Goal: Transaction & Acquisition: Purchase product/service

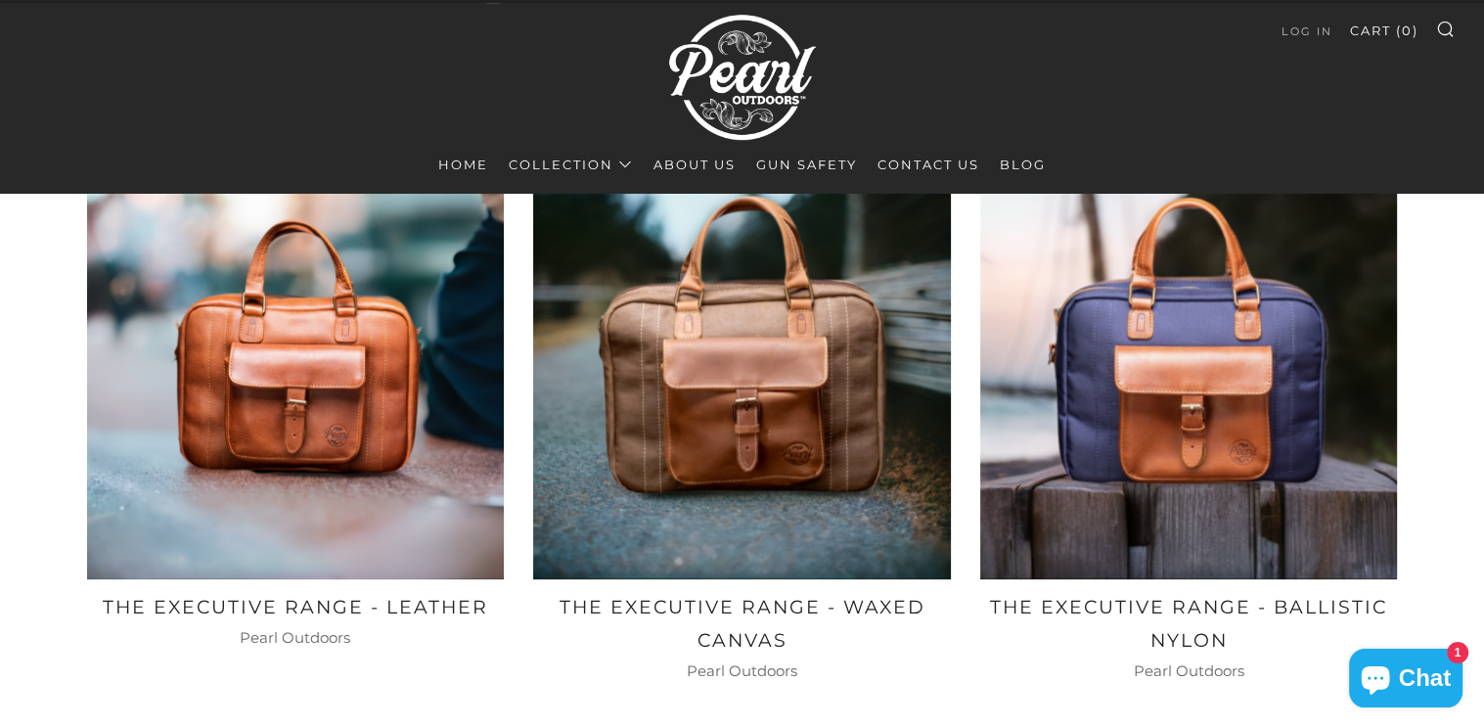
scroll to position [1076, 0]
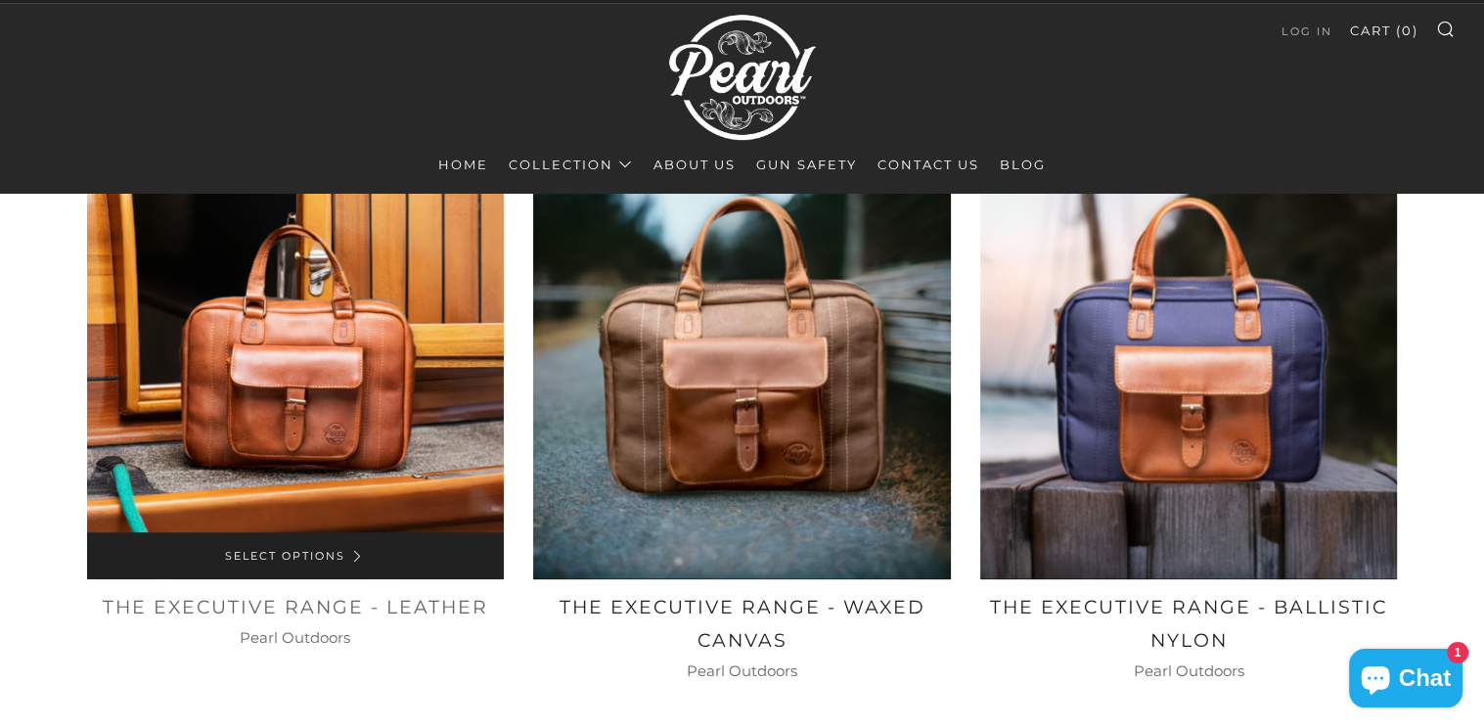
click at [311, 463] on img at bounding box center [296, 370] width 418 height 418
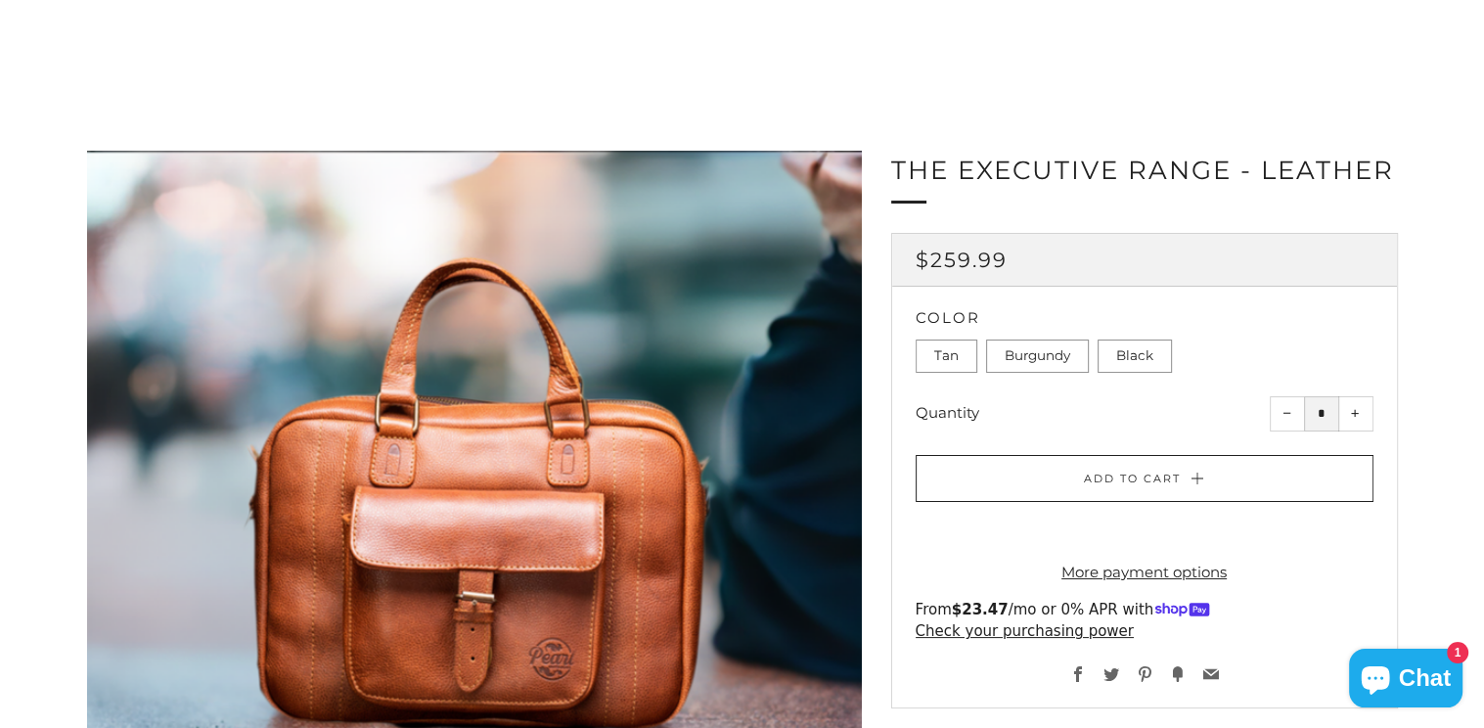
scroll to position [98, 0]
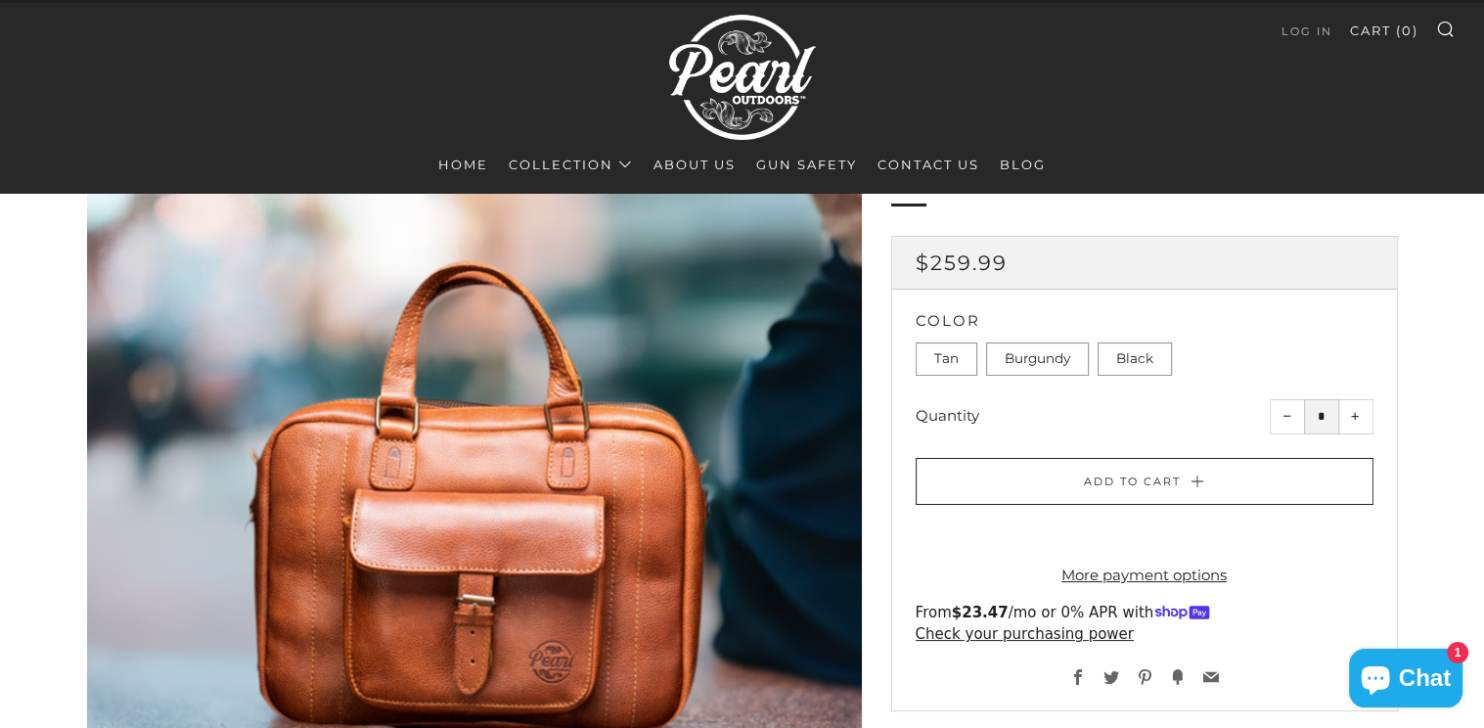
click at [1014, 353] on label "Burgundy" at bounding box center [1037, 358] width 103 height 33
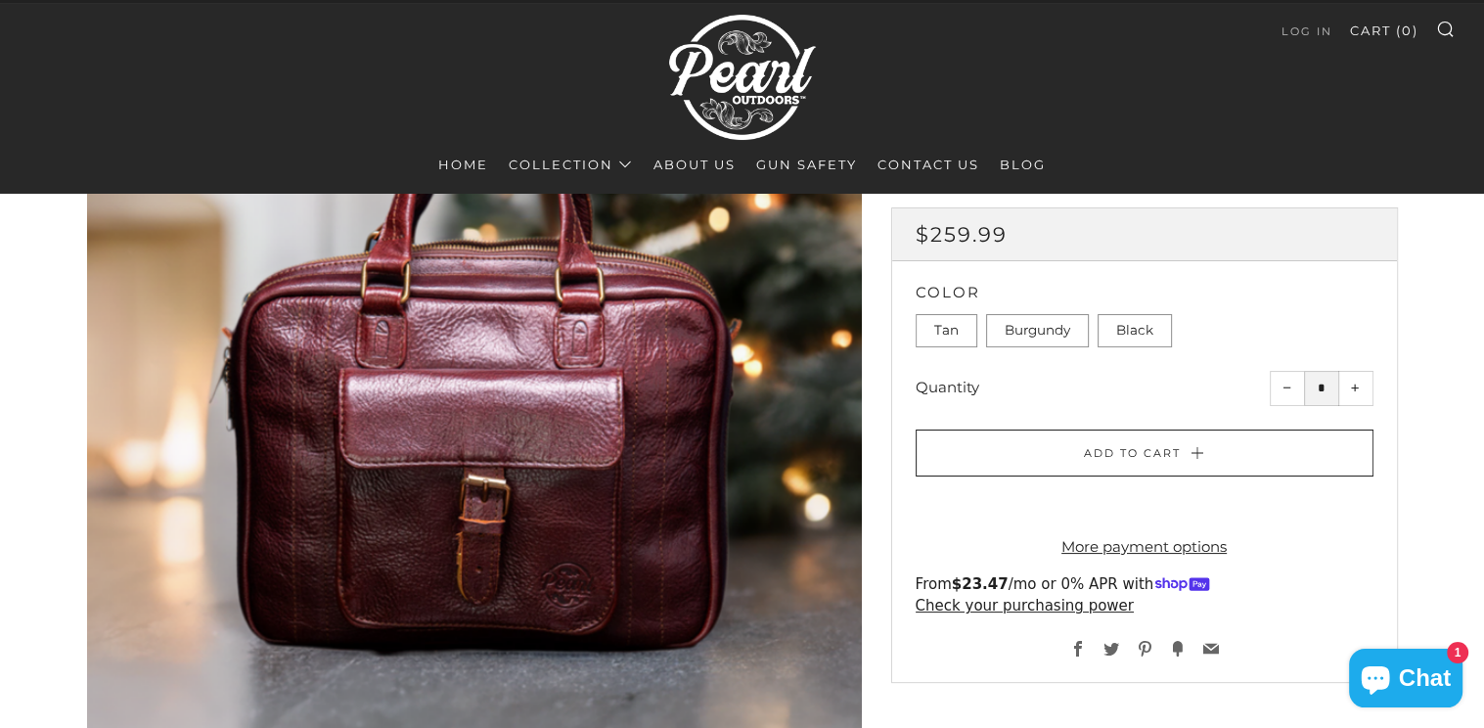
scroll to position [196, 0]
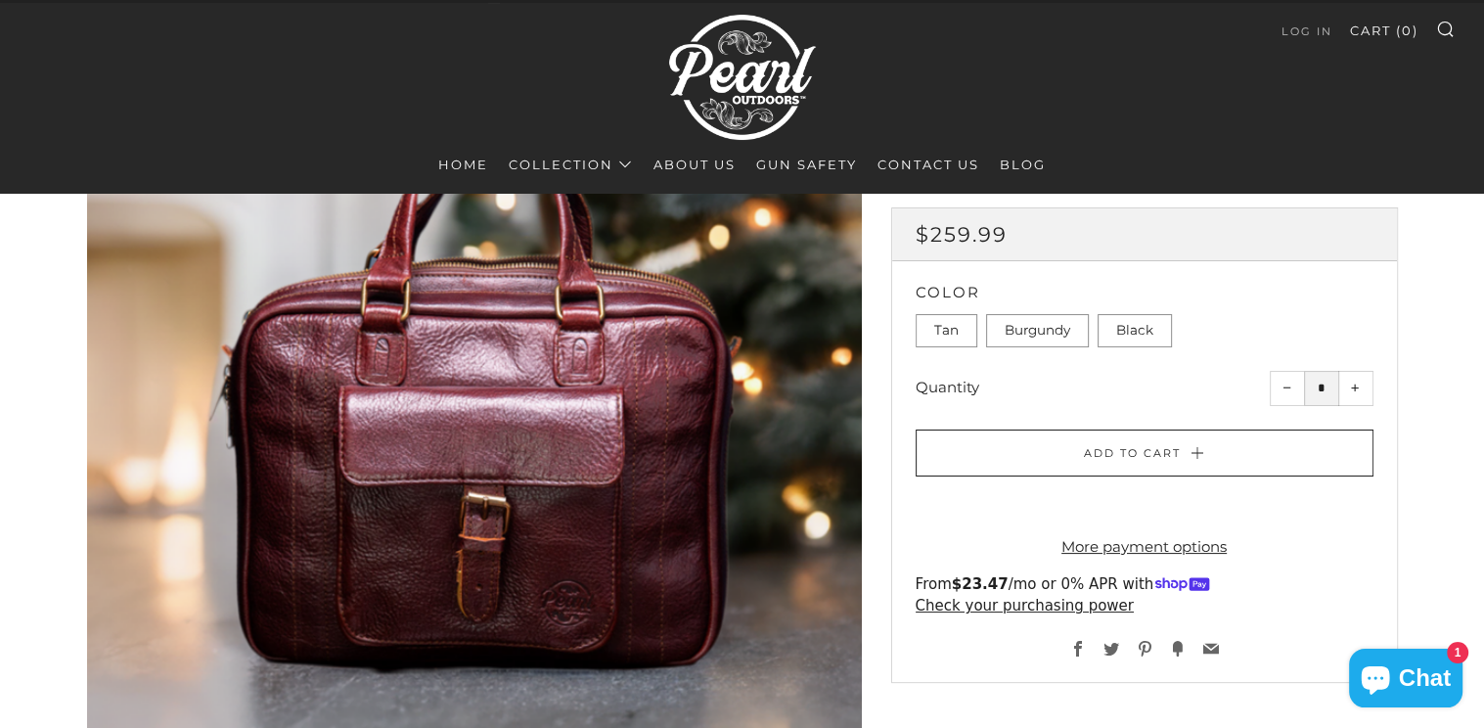
click at [544, 481] on div at bounding box center [474, 443] width 775 height 775
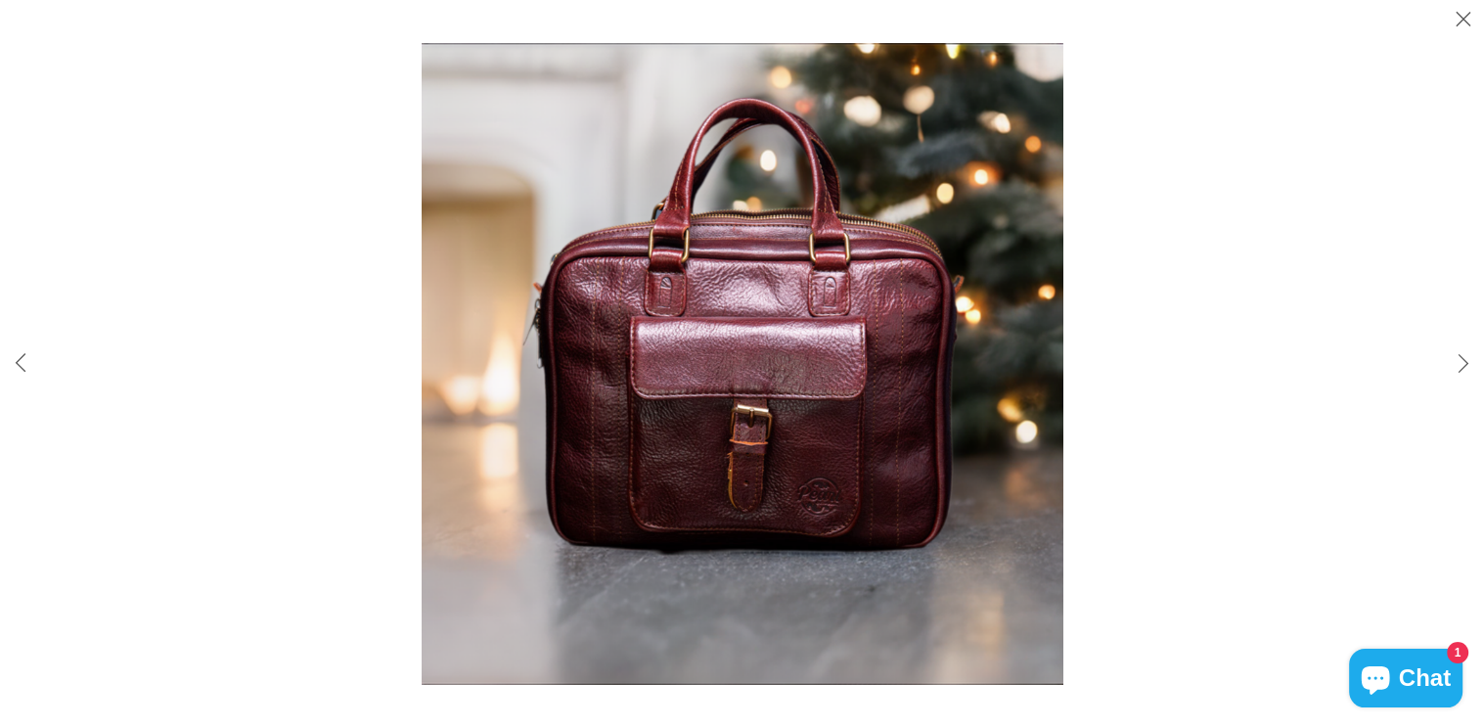
click at [1028, 410] on img at bounding box center [743, 364] width 642 height 642
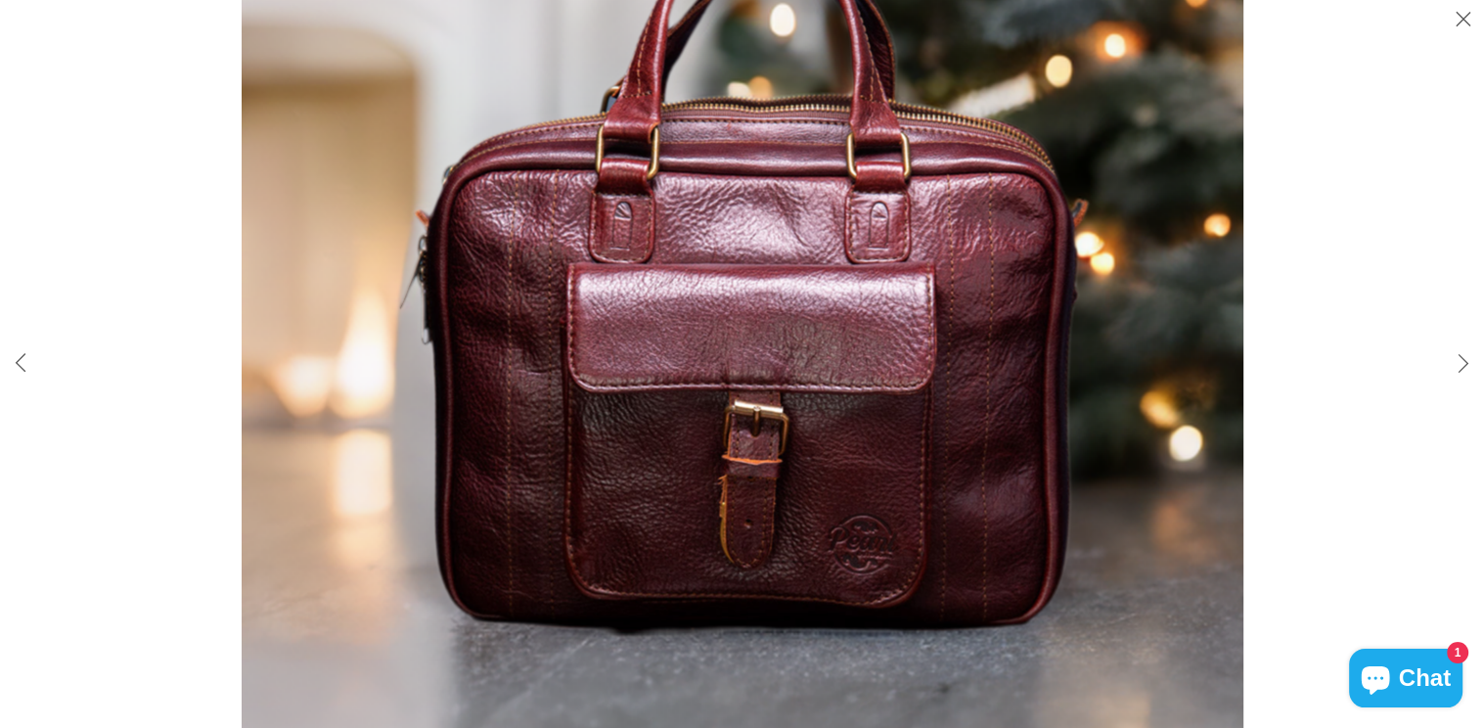
click at [1028, 410] on img at bounding box center [743, 338] width 1002 height 1002
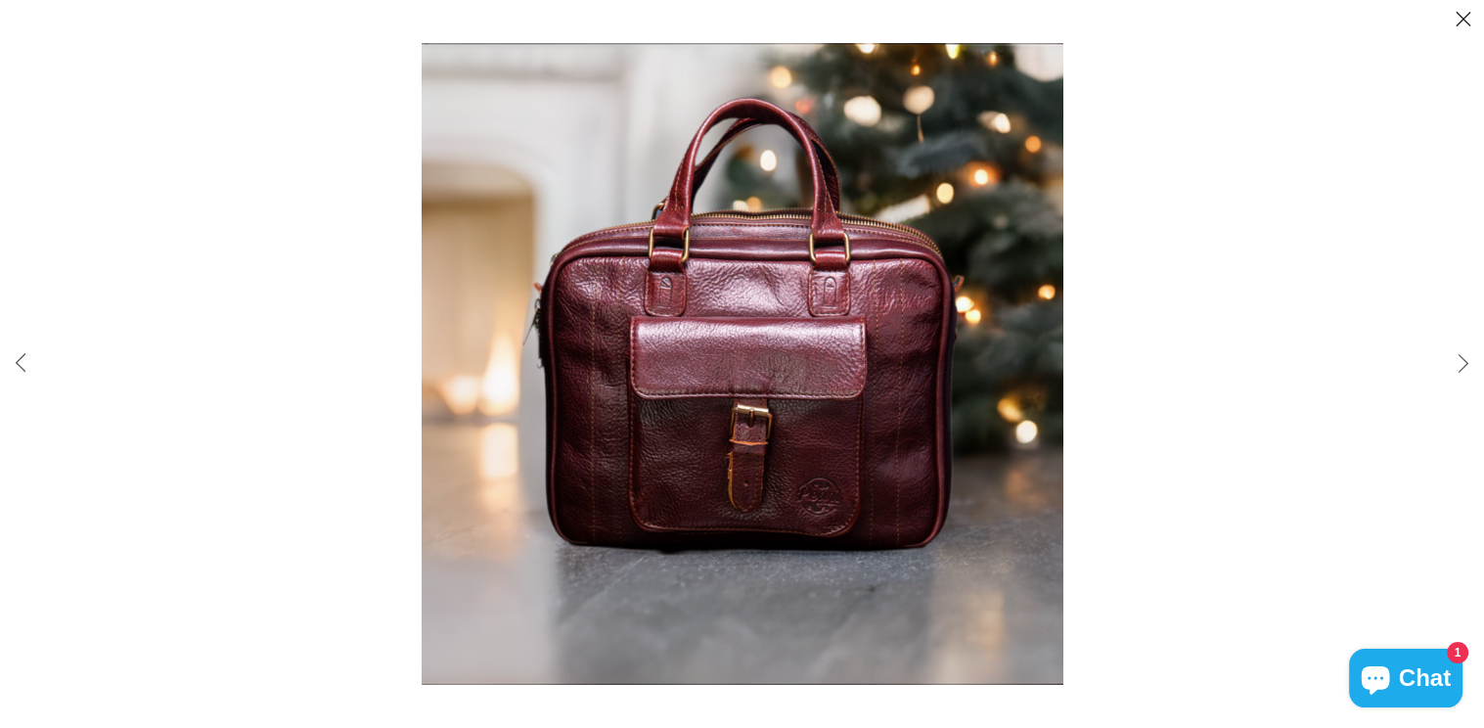
click at [1463, 21] on button "Close (esc)" at bounding box center [1463, 20] width 41 height 41
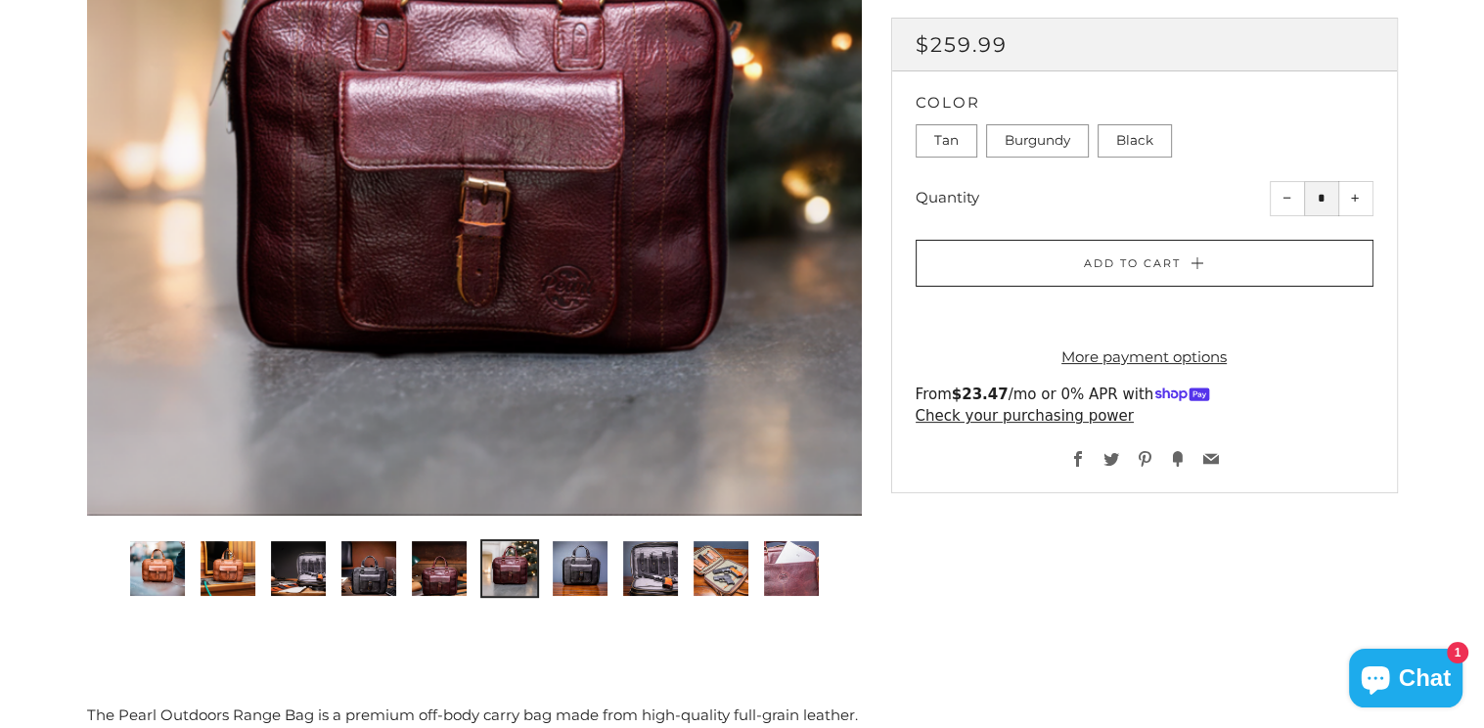
scroll to position [587, 0]
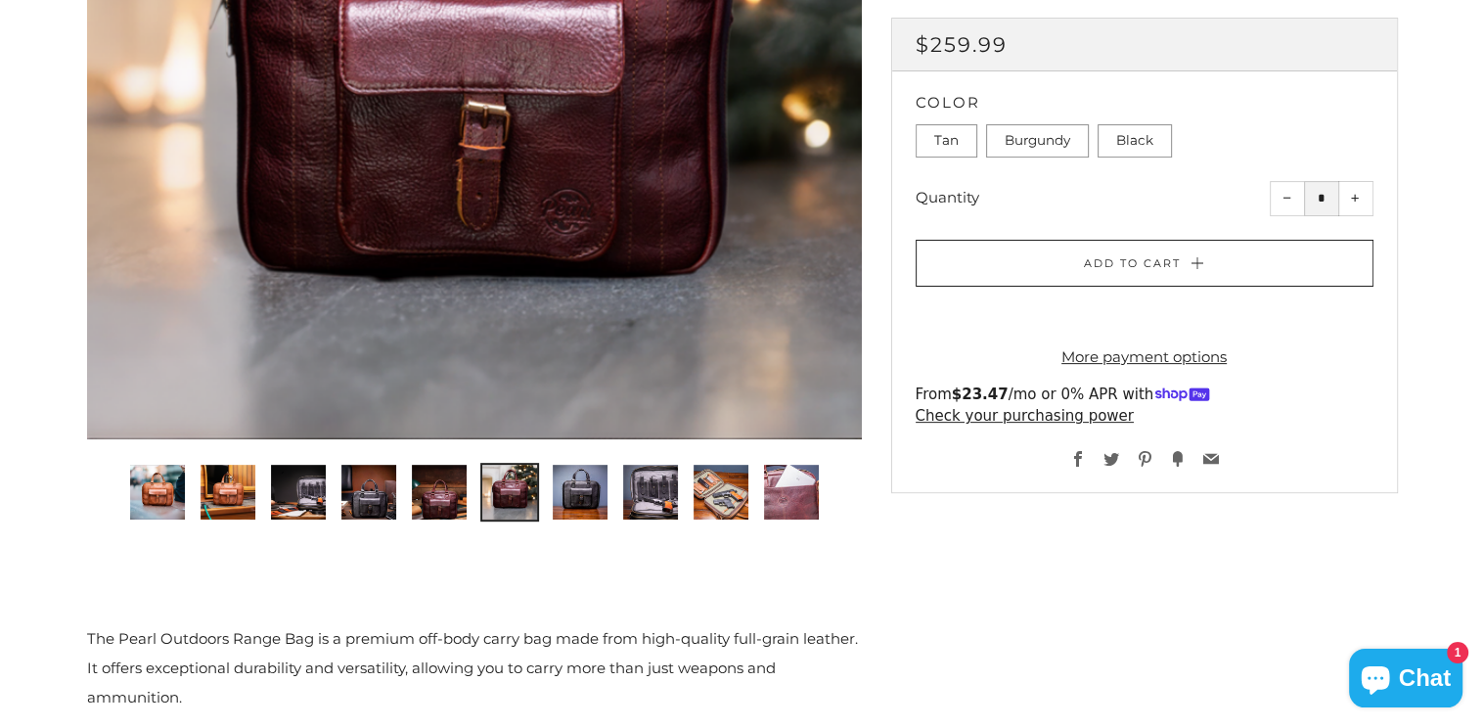
click at [309, 503] on img "3 of 10" at bounding box center [298, 492] width 55 height 55
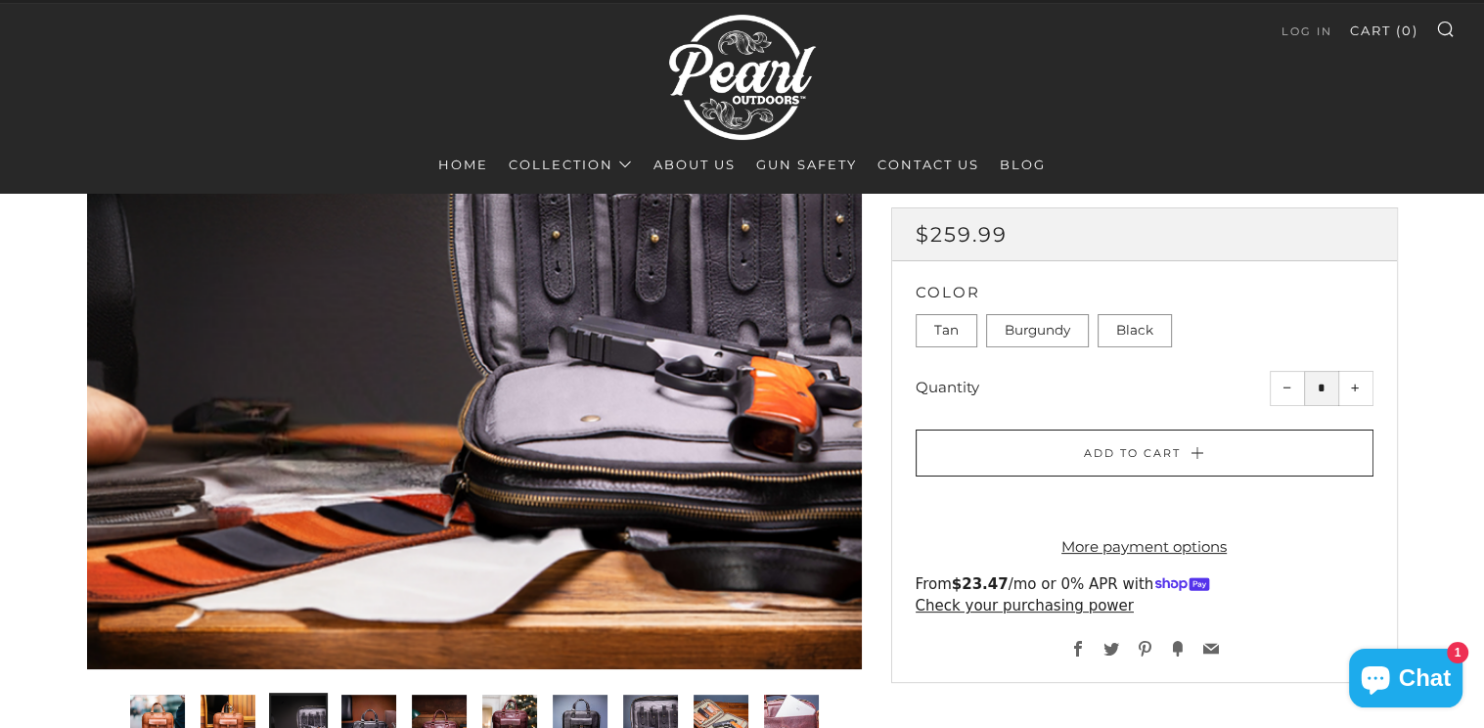
scroll to position [391, 0]
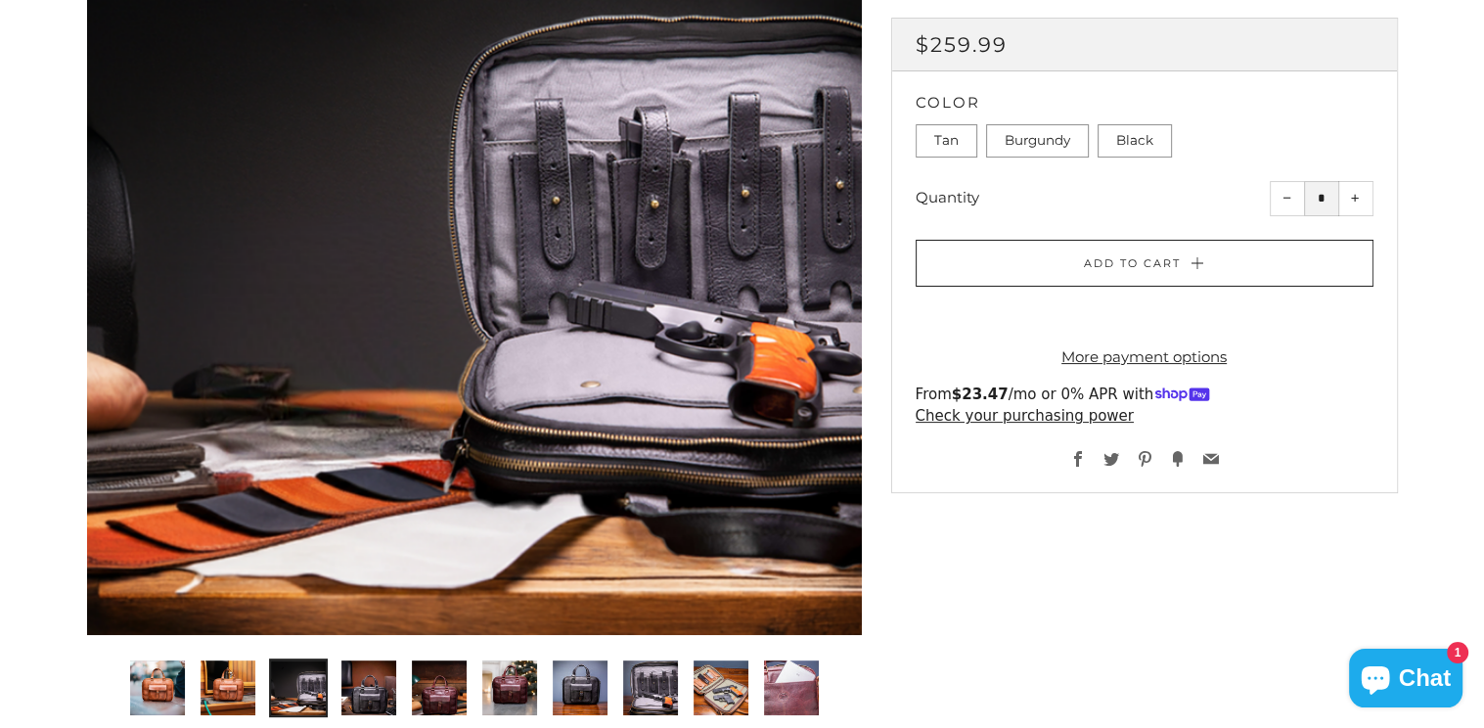
click at [369, 691] on img "4 of 10" at bounding box center [368, 687] width 55 height 55
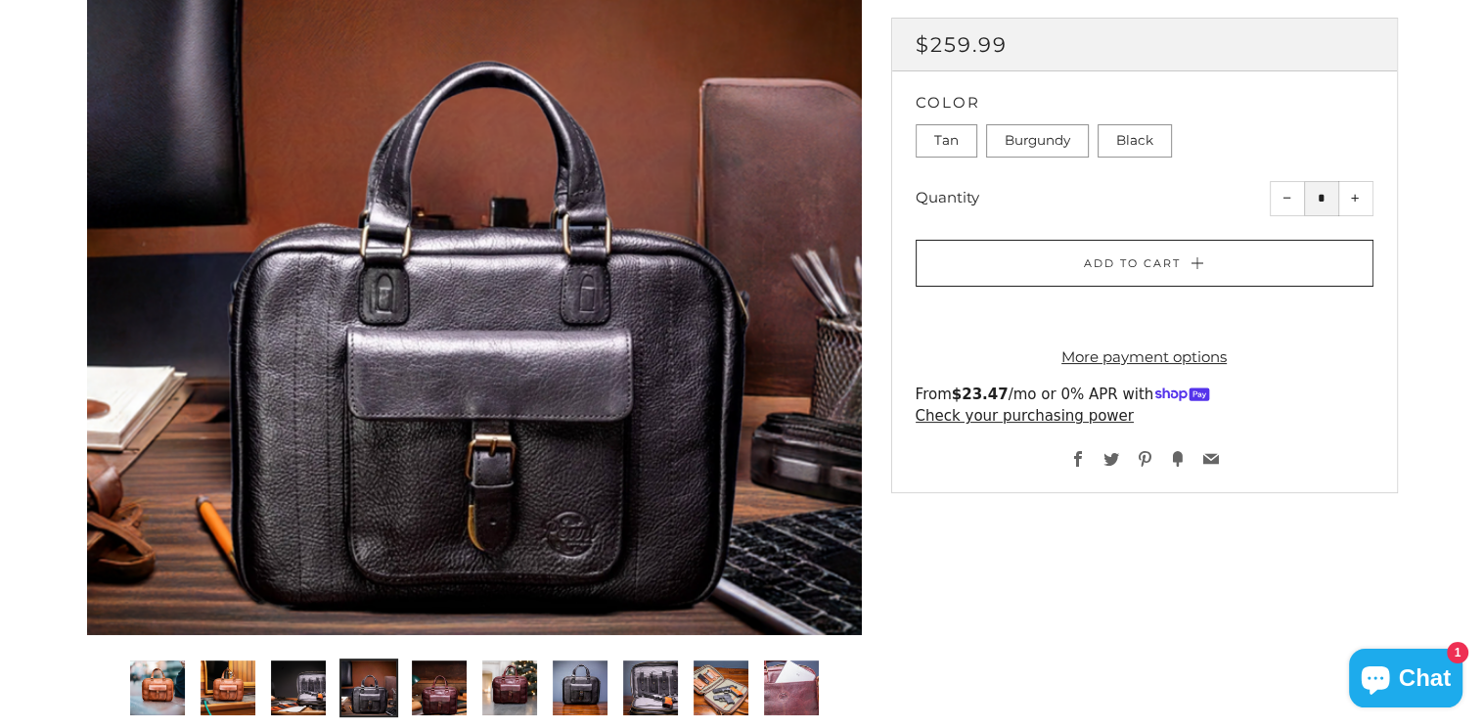
click at [444, 672] on img "5 of 10" at bounding box center [439, 687] width 55 height 55
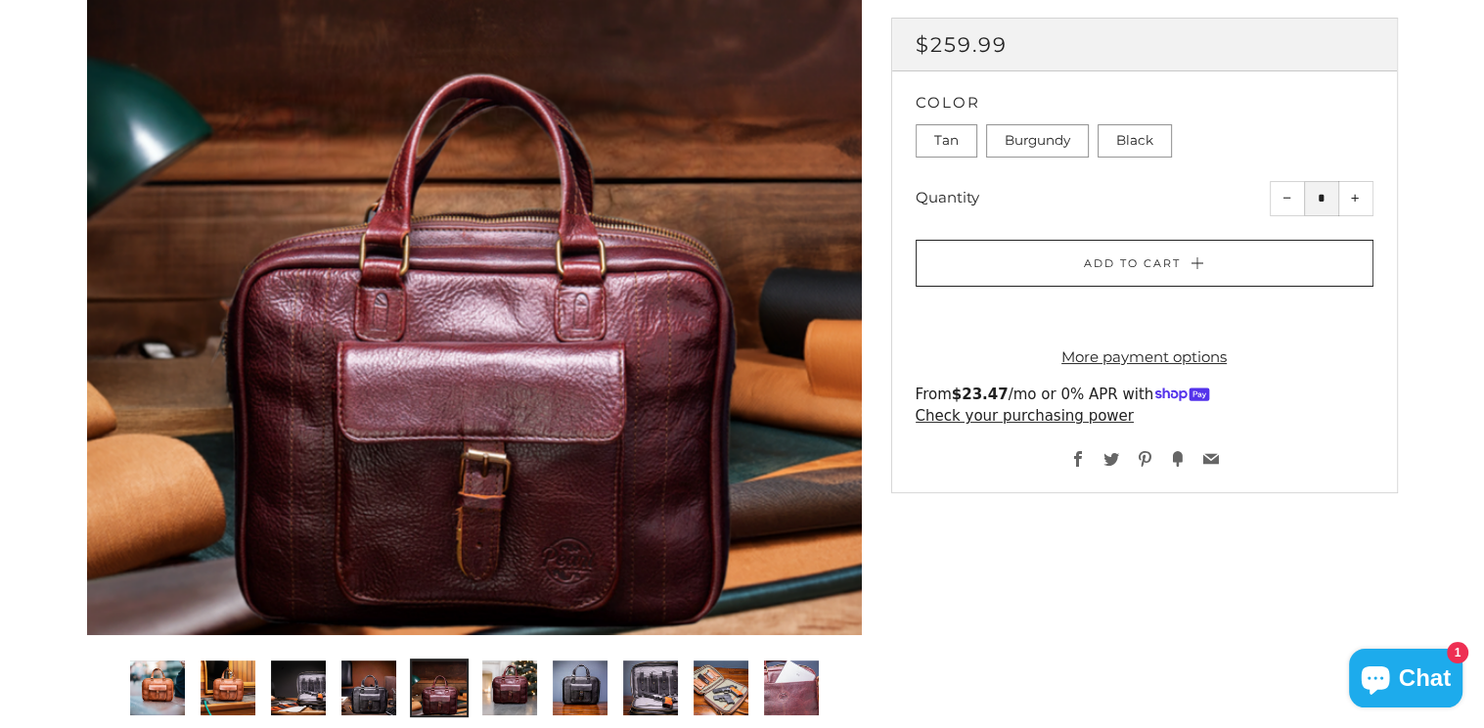
click at [511, 691] on img "6 of 10" at bounding box center [509, 687] width 55 height 55
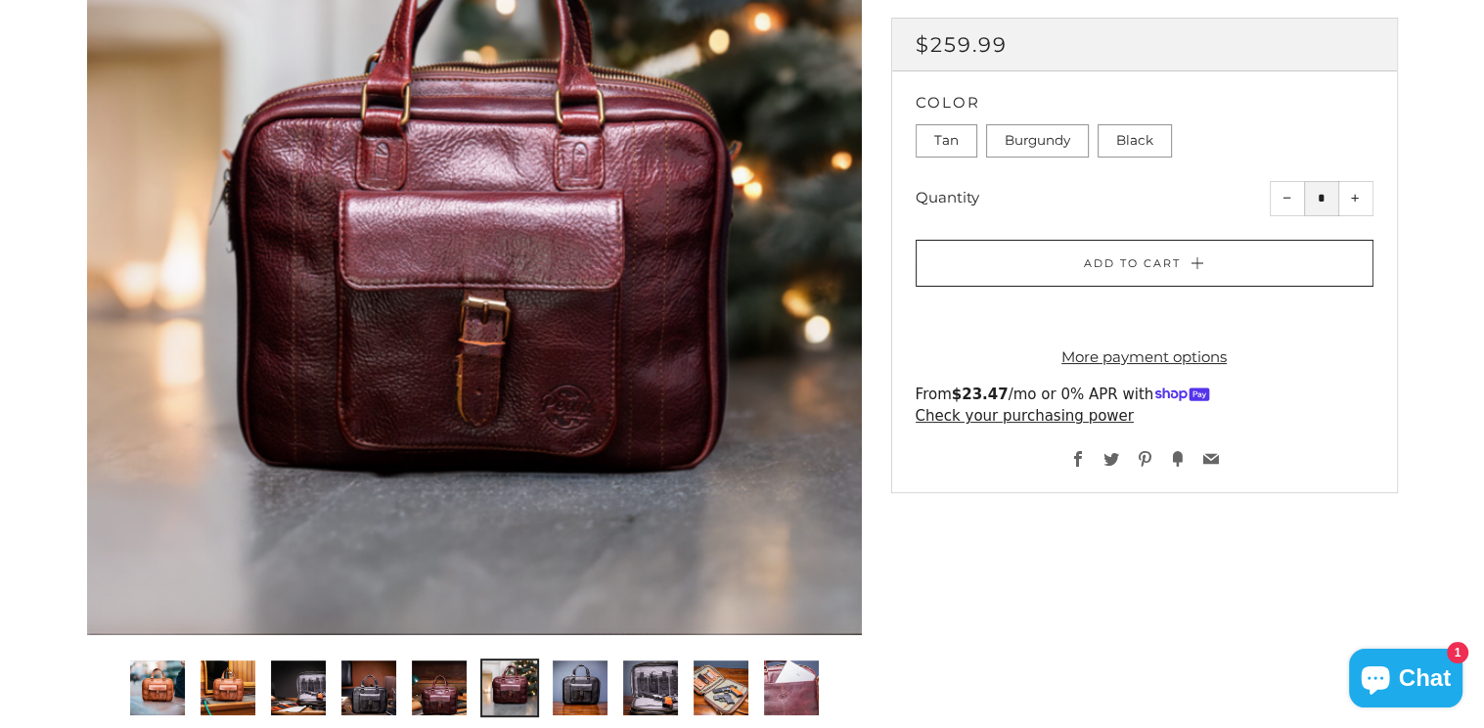
click at [583, 679] on img "7 of 10" at bounding box center [580, 687] width 55 height 55
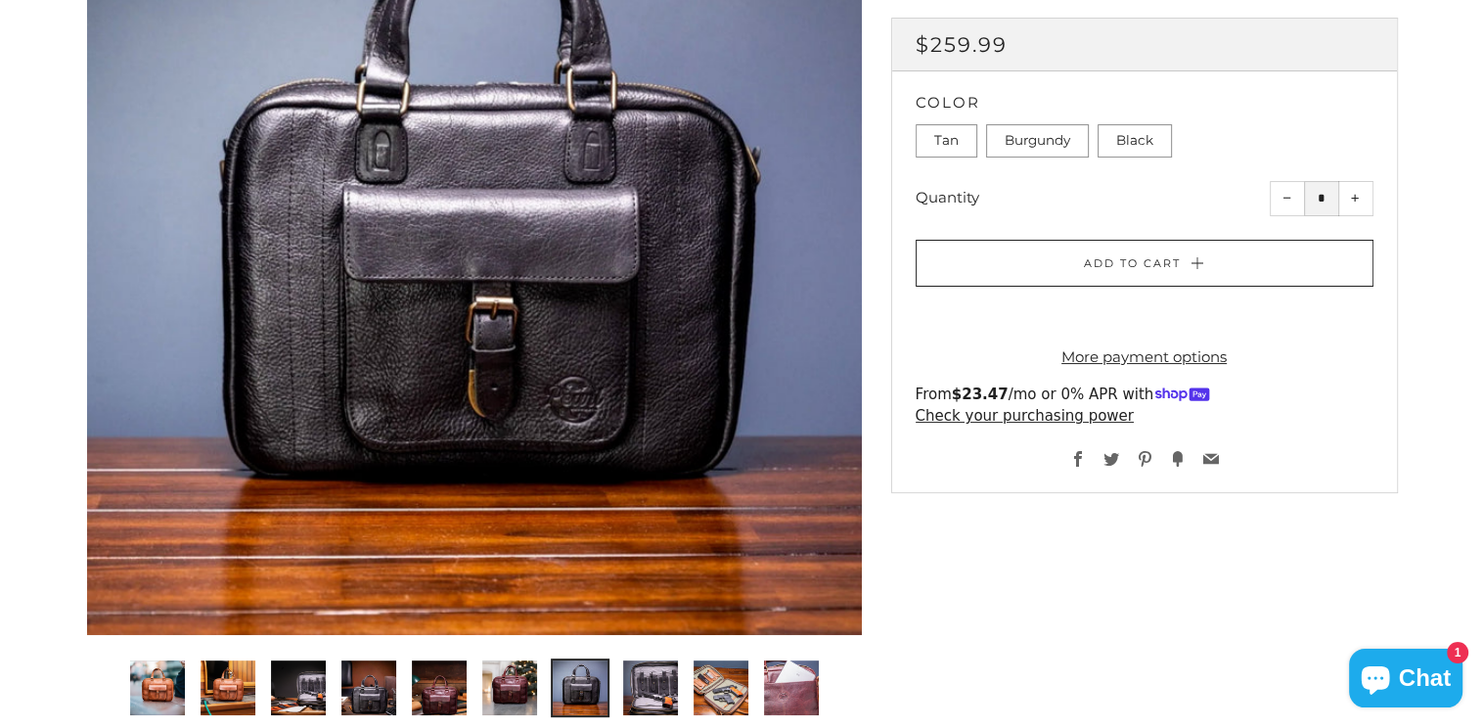
click at [650, 688] on img "8 of 10" at bounding box center [650, 687] width 55 height 55
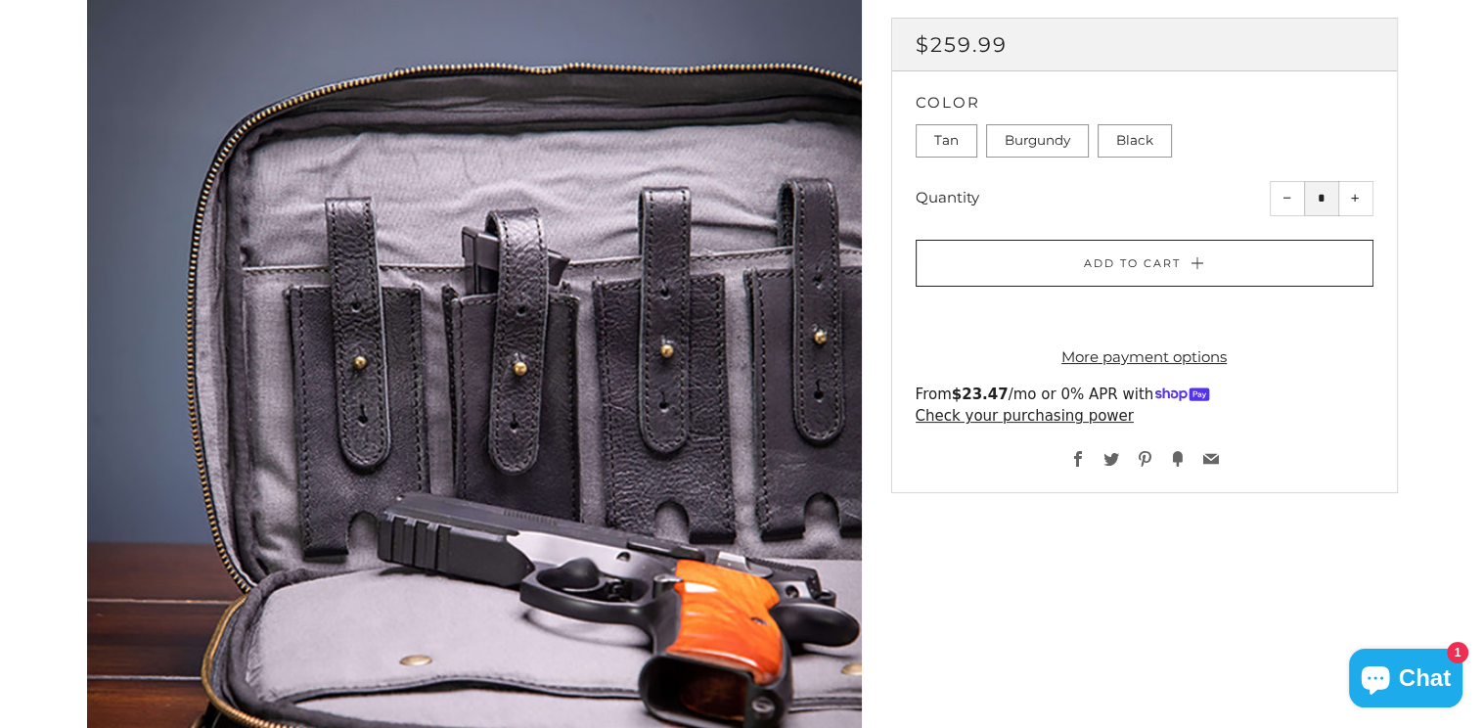
click at [686, 624] on div at bounding box center [474, 441] width 775 height 1162
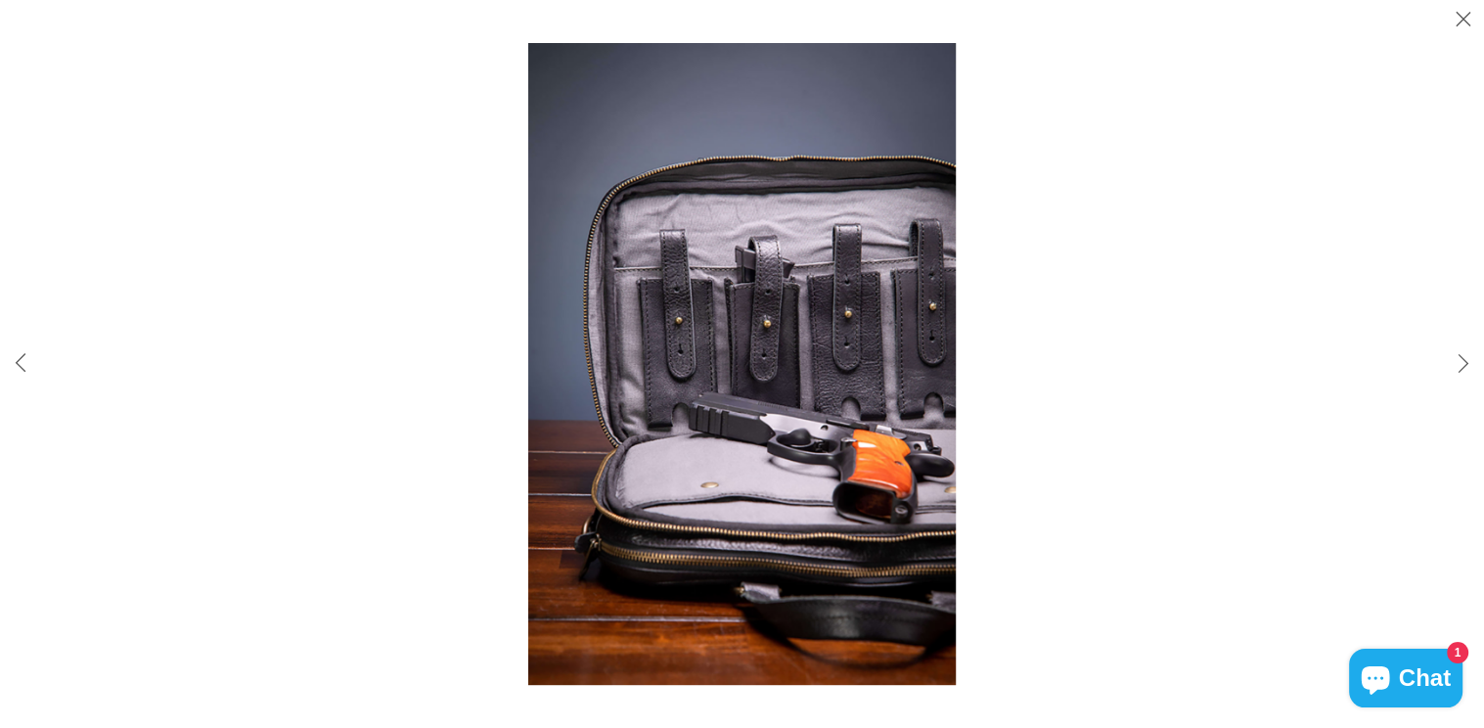
scroll to position [685, 0]
click at [1472, 17] on button "Close (esc)" at bounding box center [1463, 20] width 41 height 41
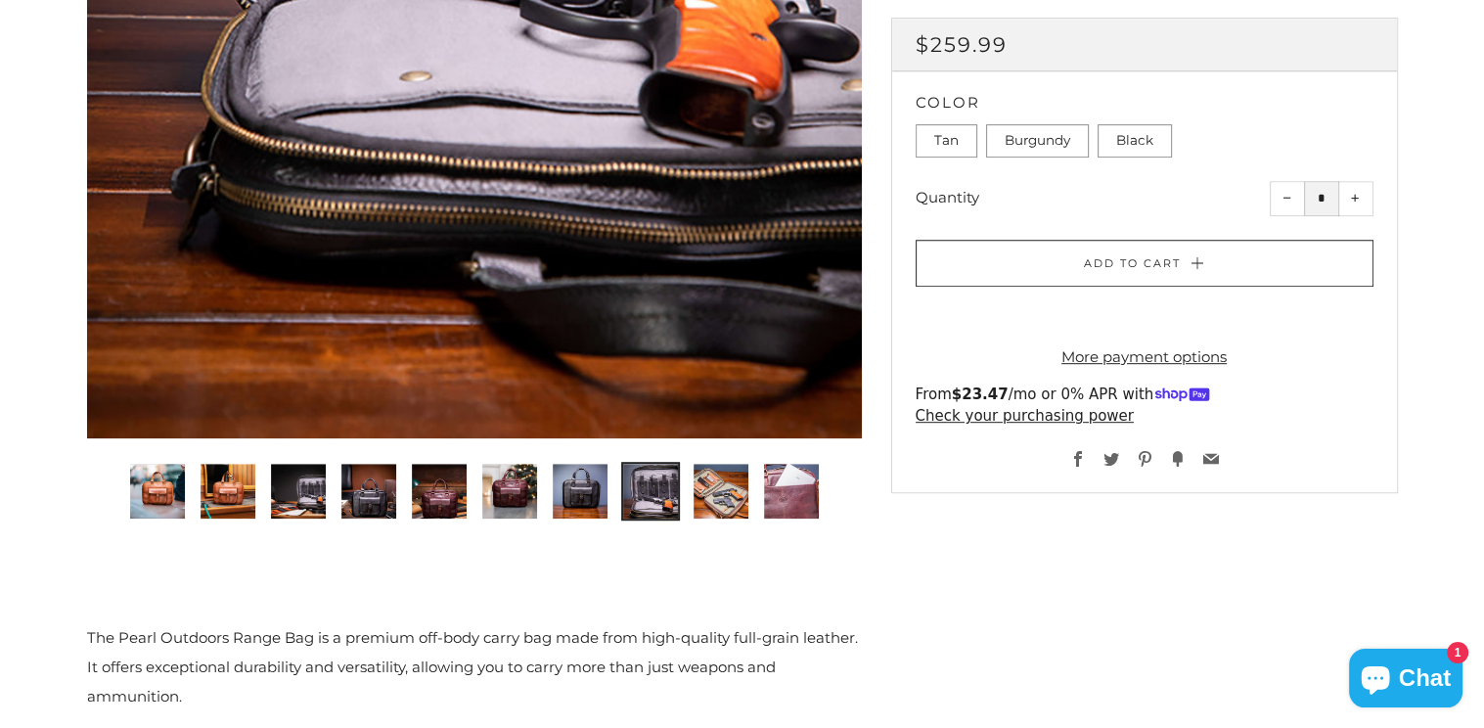
scroll to position [978, 0]
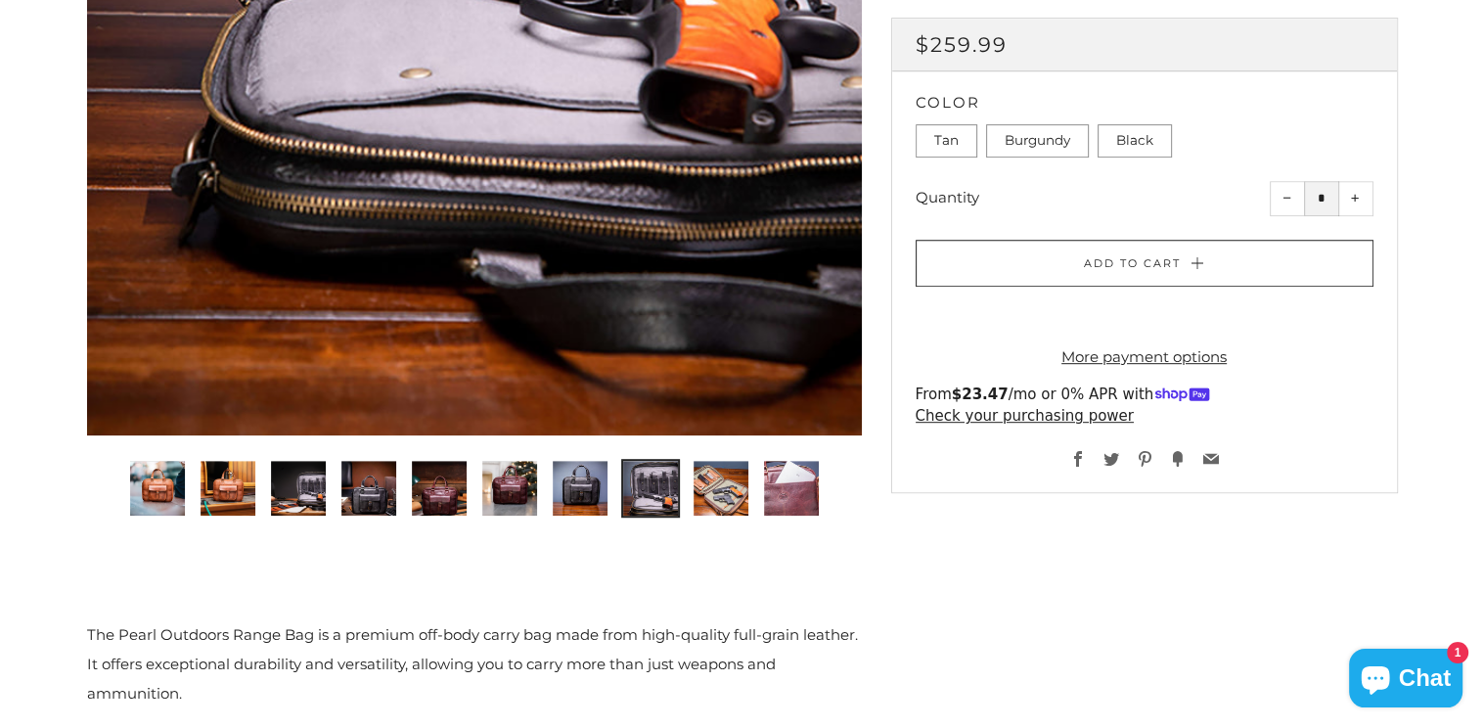
click at [736, 486] on img "9 of 10" at bounding box center [721, 488] width 55 height 55
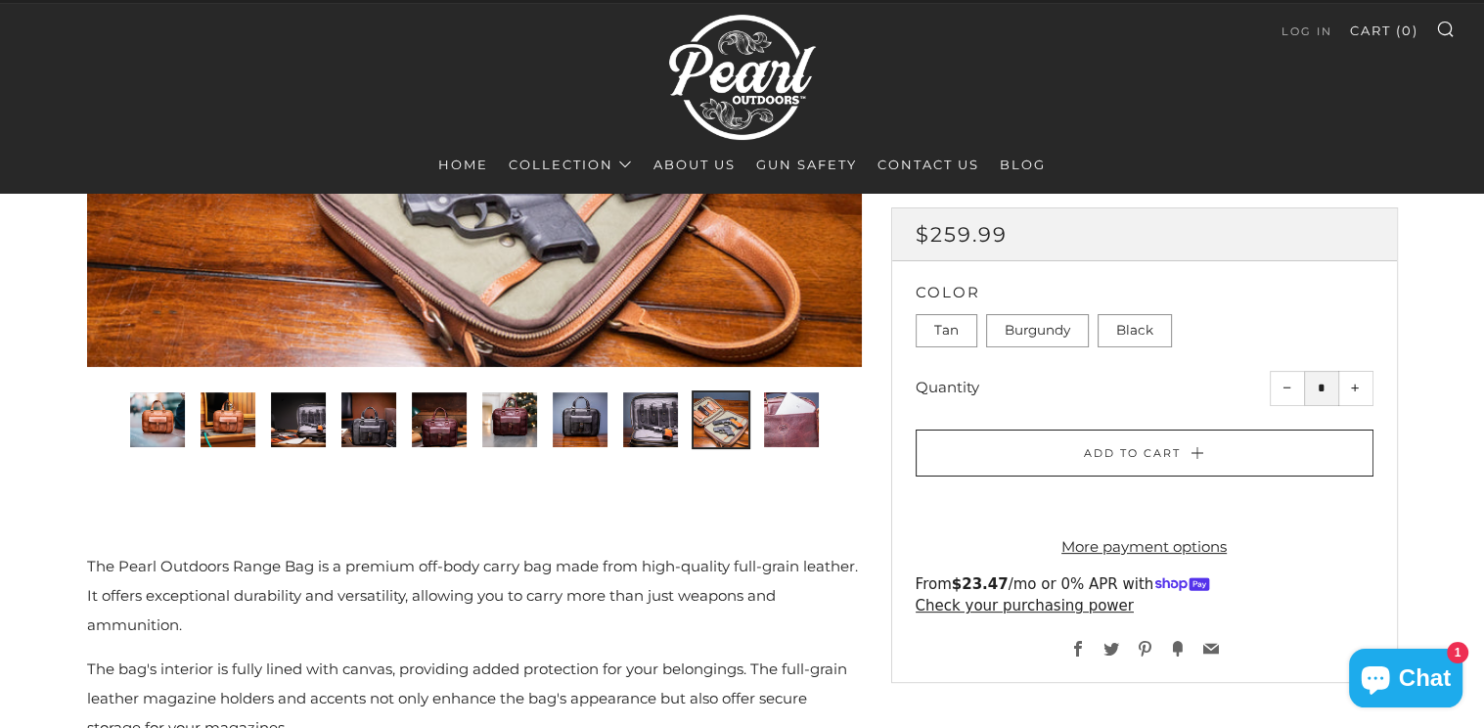
scroll to position [391, 0]
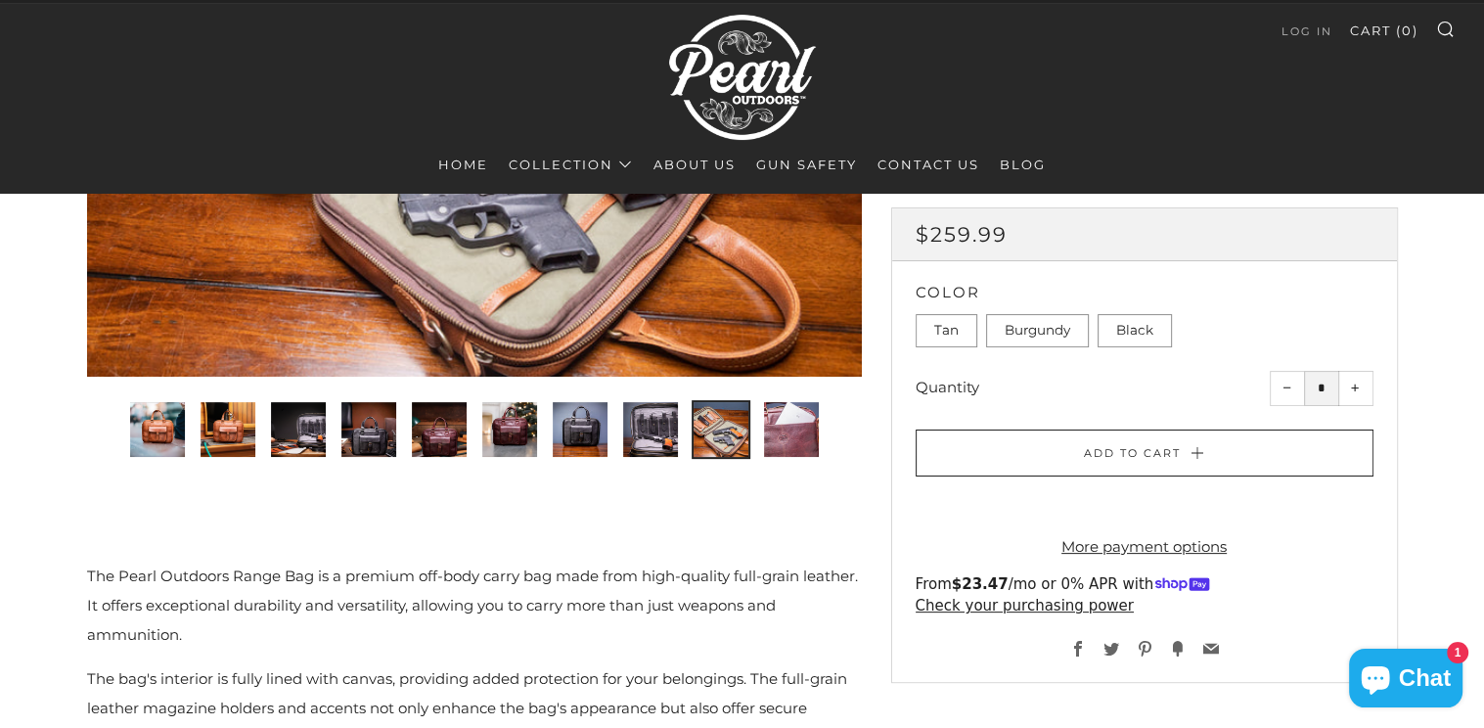
click at [774, 423] on img "10 of 10" at bounding box center [791, 429] width 55 height 55
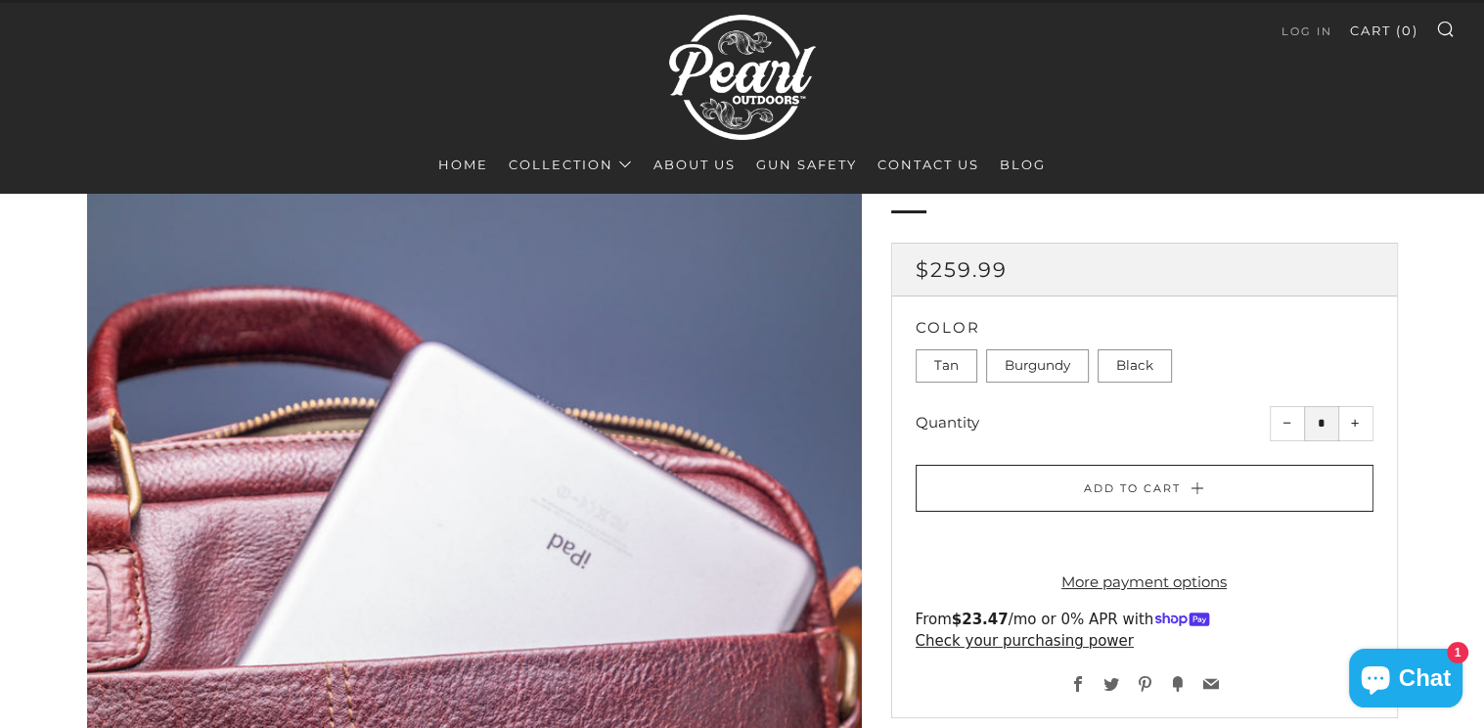
scroll to position [0, 0]
